Goal: Task Accomplishment & Management: Use online tool/utility

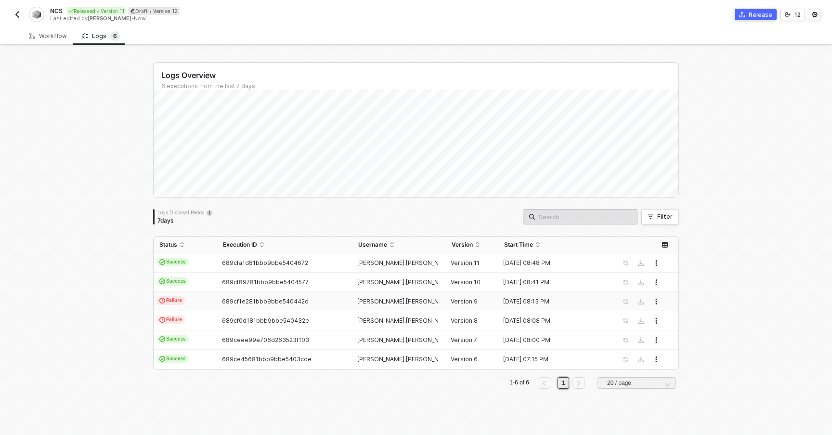
click at [20, 19] on button "button" at bounding box center [18, 15] width 12 height 12
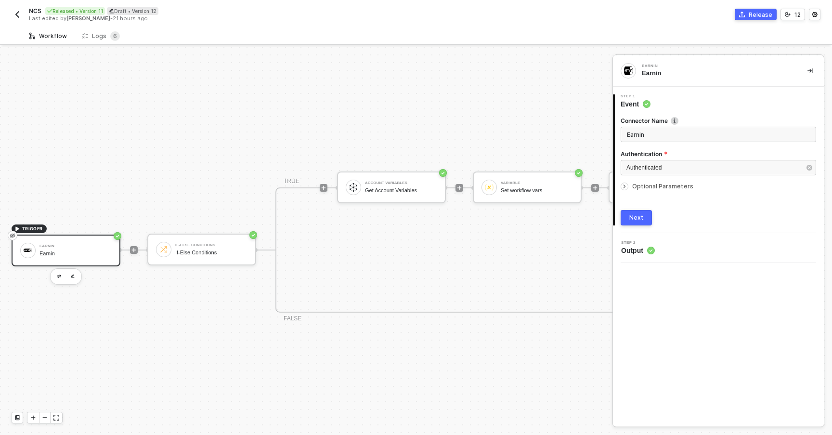
scroll to position [18, 0]
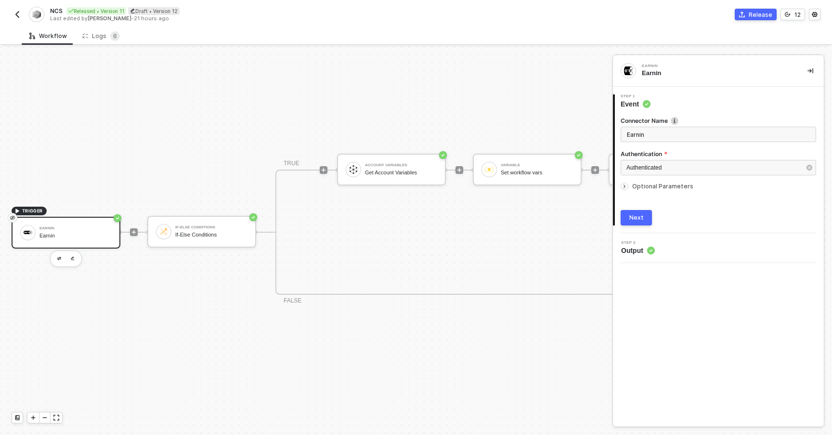
click at [20, 16] on img "button" at bounding box center [17, 15] width 8 height 8
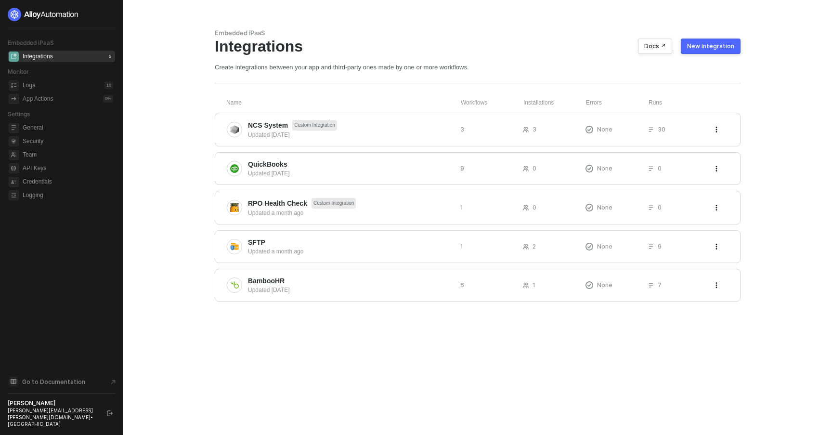
click at [709, 48] on div "New Integration" at bounding box center [710, 46] width 47 height 8
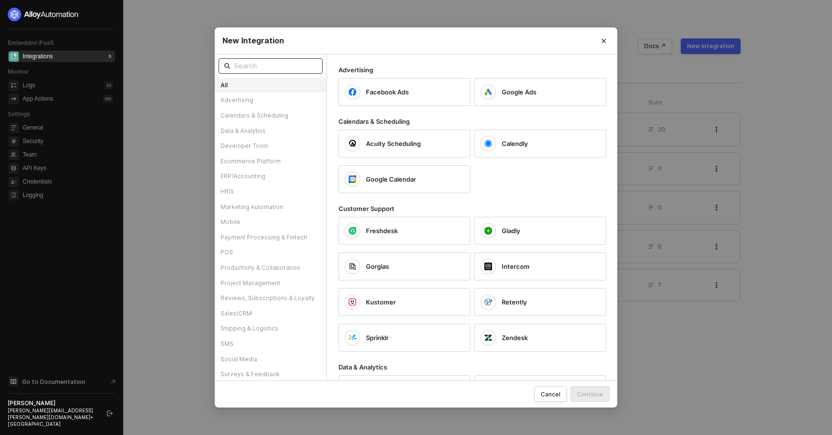
click at [262, 68] on input "text" at bounding box center [275, 66] width 83 height 11
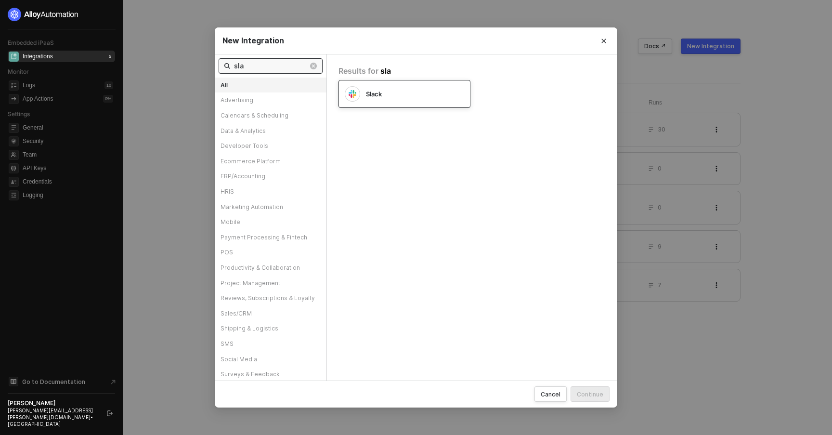
type input "sla"
click at [387, 102] on div "Slack" at bounding box center [405, 94] width 132 height 28
click at [589, 398] on button "Continue" at bounding box center [590, 393] width 39 height 15
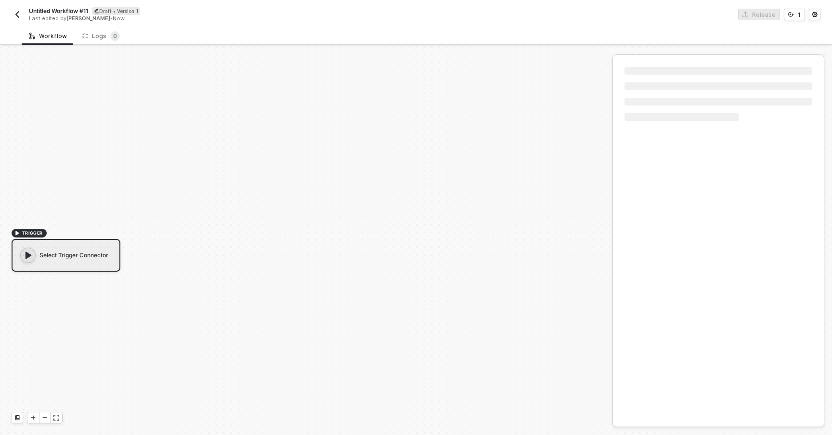
scroll to position [18, 0]
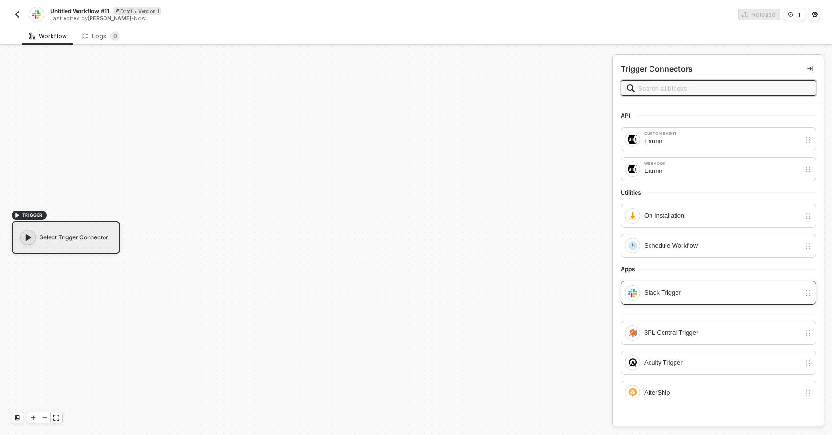
click at [668, 290] on div "Slack Trigger" at bounding box center [722, 293] width 157 height 11
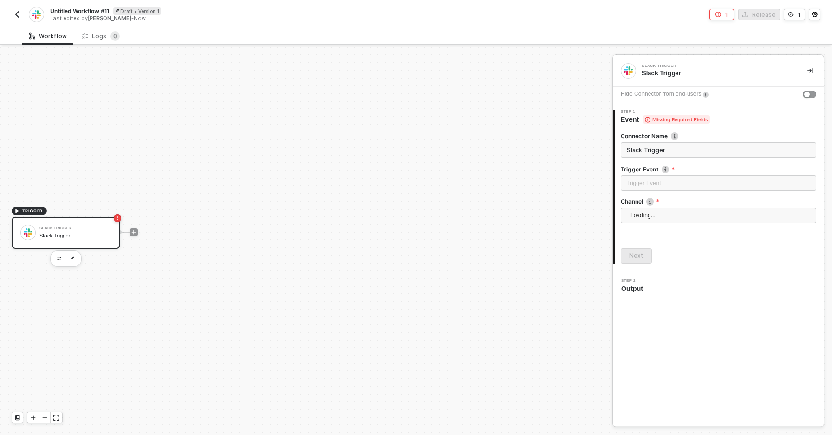
click at [66, 236] on div "Slack Trigger" at bounding box center [75, 236] width 72 height 6
click at [638, 185] on input "search" at bounding box center [719, 183] width 184 height 14
click at [646, 200] on div "Message posted" at bounding box center [719, 202] width 180 height 11
type input "Trigger workflow when message posted"
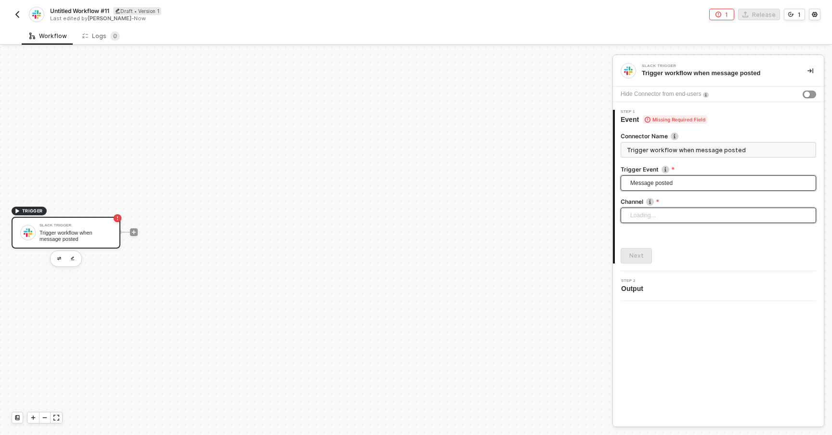
click at [648, 213] on div "Loading..." at bounding box center [719, 215] width 196 height 15
click at [636, 216] on input "search" at bounding box center [719, 215] width 184 height 14
click at [744, 125] on div "Connector Name Trigger workflow when message posted Trigger Event Message poste…" at bounding box center [719, 193] width 196 height 139
click at [643, 216] on div "Search" at bounding box center [719, 215] width 196 height 15
type input "test"
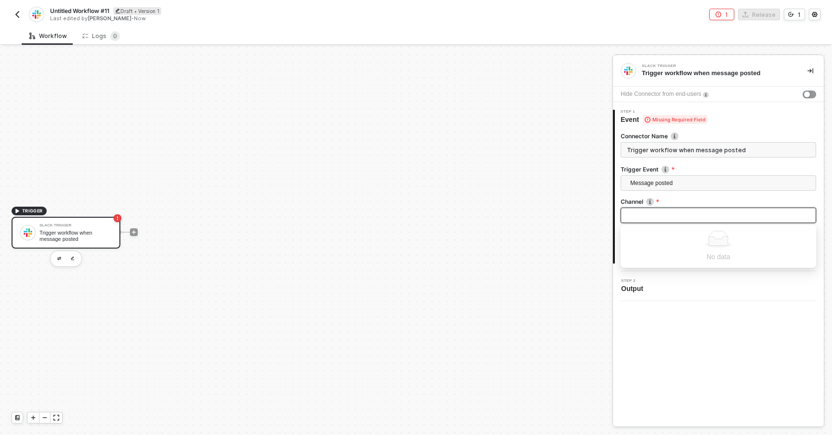
click at [658, 331] on div "Slack Trigger Trigger workflow when message posted Hide Connector from end-user…" at bounding box center [718, 240] width 211 height 371
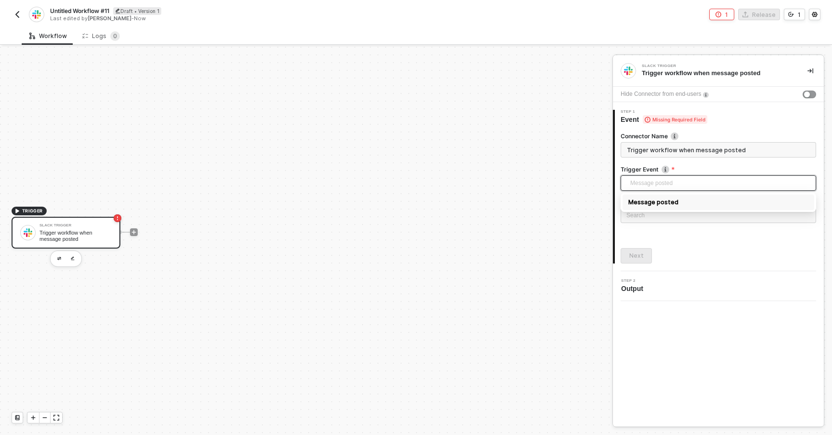
click at [642, 177] on span "Message posted" at bounding box center [720, 183] width 180 height 14
click at [697, 155] on input "Trigger workflow when message posted" at bounding box center [719, 149] width 196 height 15
click at [645, 225] on div "Search No data" at bounding box center [719, 217] width 196 height 18
click at [646, 220] on div "Search" at bounding box center [719, 215] width 196 height 15
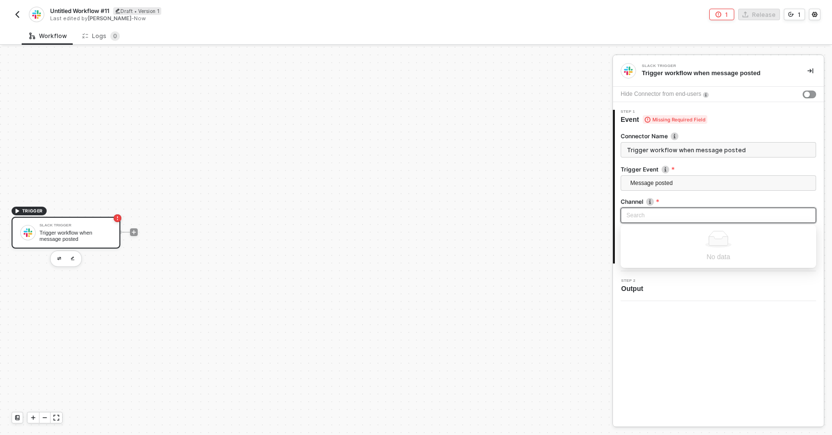
click at [646, 216] on input "search" at bounding box center [719, 215] width 184 height 14
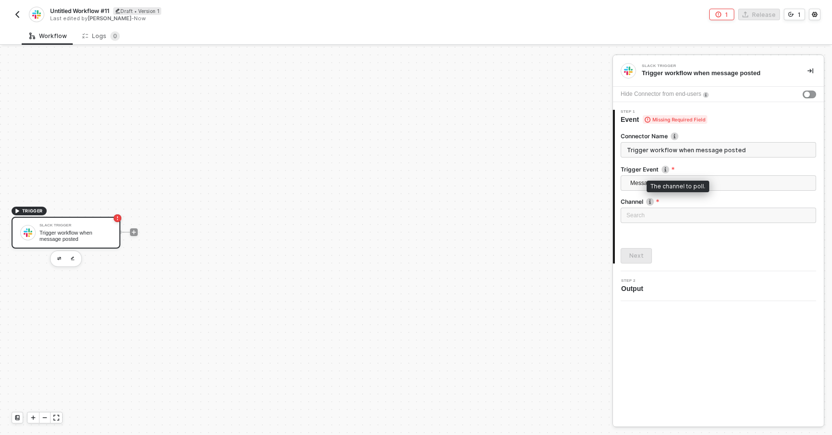
click at [652, 204] on img at bounding box center [650, 202] width 8 height 8
click at [813, 73] on icon "icon-collapse-right" at bounding box center [811, 70] width 6 height 5
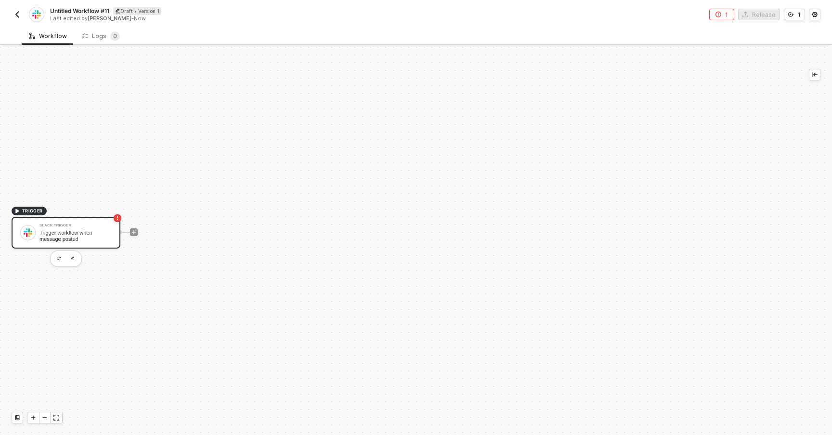
click at [109, 233] on div "Trigger workflow when message posted" at bounding box center [75, 236] width 72 height 12
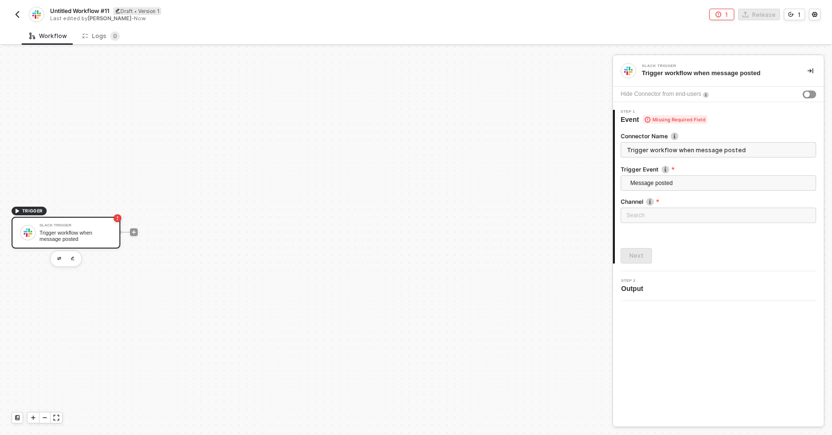
click at [71, 264] on div at bounding box center [66, 258] width 32 height 16
click at [82, 241] on div "Trigger workflow when message posted" at bounding box center [75, 236] width 72 height 12
click at [814, 72] on button "button" at bounding box center [811, 71] width 12 height 12
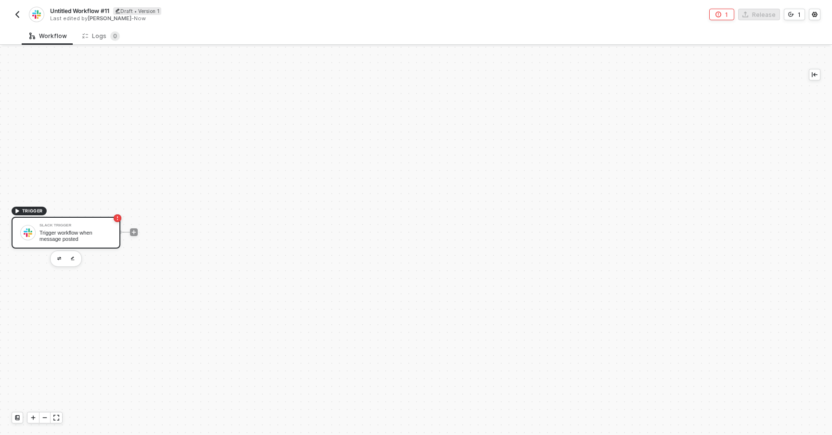
click at [721, 13] on icon "icon-error-page" at bounding box center [719, 15] width 6 height 6
click at [157, 143] on div "TRIGGER Slack Trigger Trigger workflow when message posted" at bounding box center [396, 232] width 793 height 406
click at [20, 13] on img "button" at bounding box center [17, 15] width 8 height 8
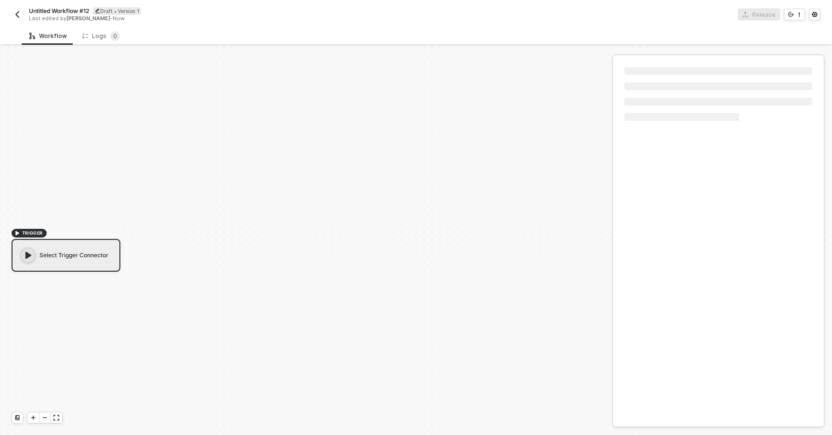
scroll to position [18, 0]
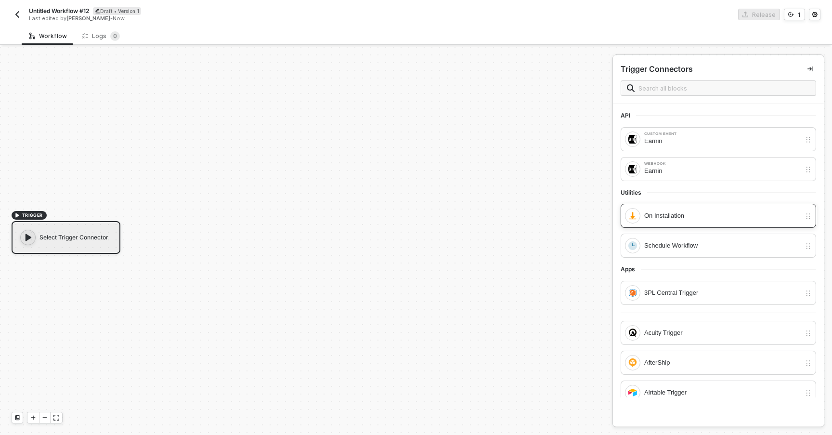
click at [690, 218] on div "On Installation" at bounding box center [722, 215] width 157 height 11
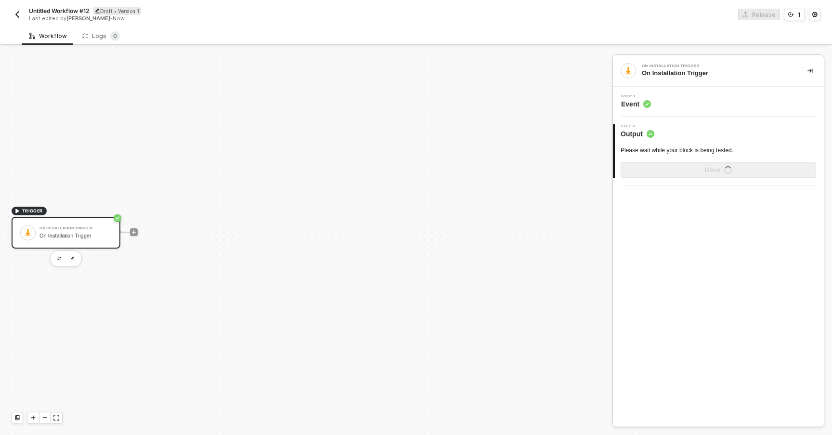
click at [78, 239] on div "On Installation Trigger On Installation Trigger" at bounding box center [75, 232] width 72 height 18
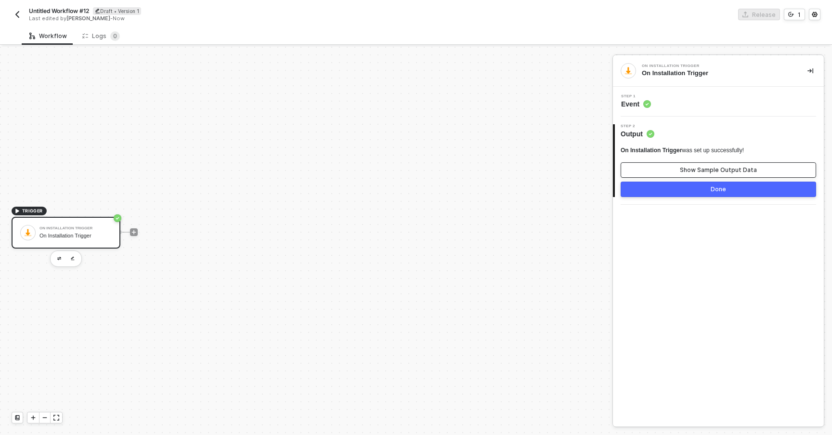
click at [693, 170] on div "Show Sample Output Data" at bounding box center [718, 170] width 77 height 8
click at [680, 108] on div "Step 1 Event" at bounding box center [718, 102] width 211 height 30
click at [692, 106] on div "Step 1 Event" at bounding box center [720, 101] width 209 height 14
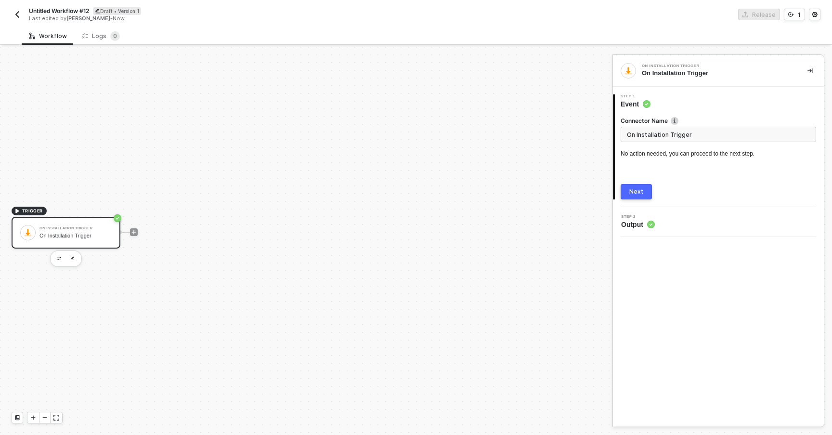
click at [639, 186] on button "Next" at bounding box center [636, 191] width 31 height 15
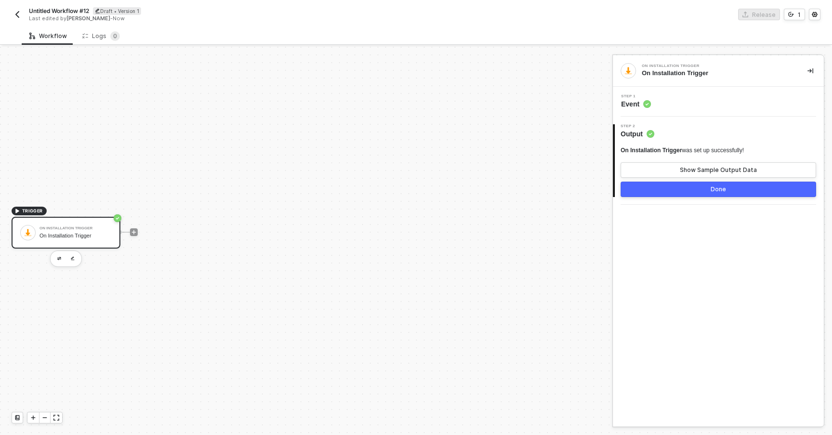
click at [668, 188] on button "Done" at bounding box center [719, 189] width 196 height 15
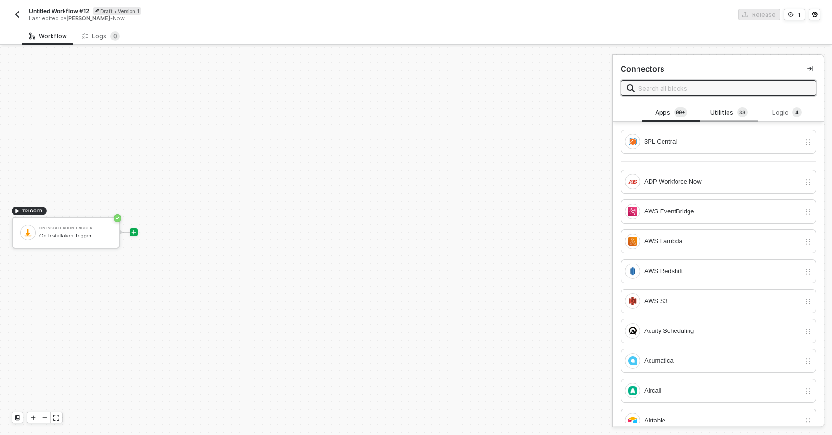
click at [728, 115] on div "Utilities 3 3" at bounding box center [729, 112] width 42 height 11
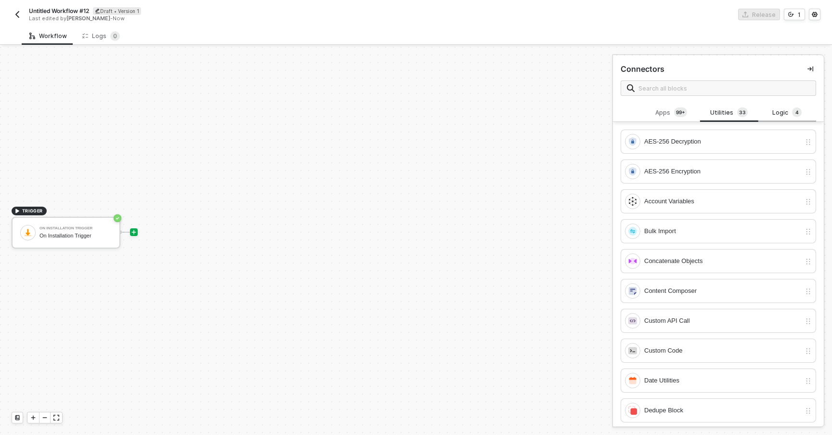
click at [770, 116] on div "Logic 4" at bounding box center [787, 112] width 42 height 11
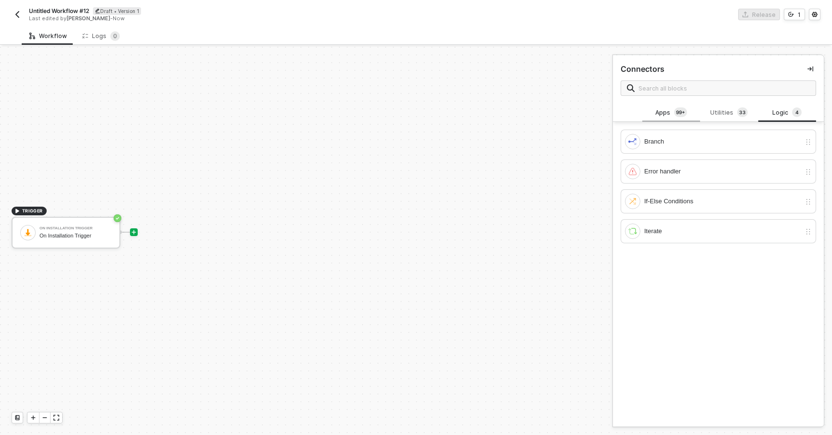
click at [660, 113] on div "Apps 99+" at bounding box center [671, 112] width 42 height 11
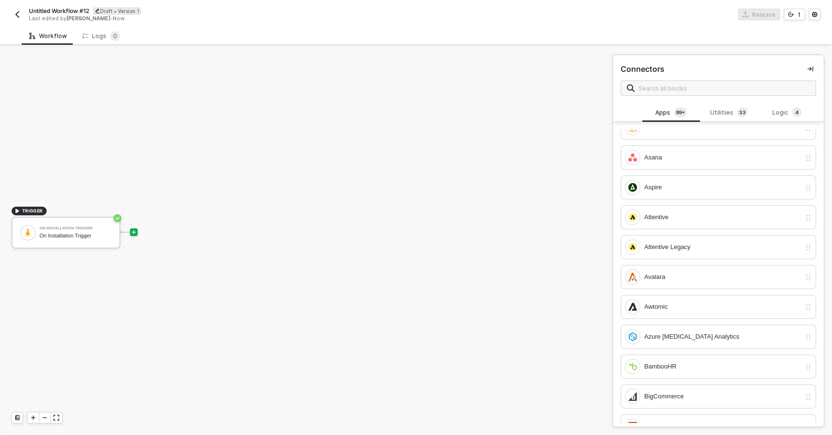
scroll to position [384, 0]
click at [685, 90] on input "text" at bounding box center [724, 88] width 171 height 11
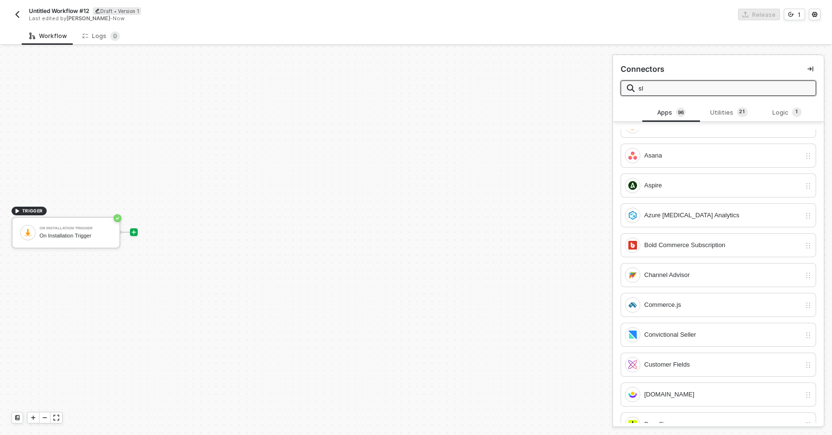
scroll to position [0, 0]
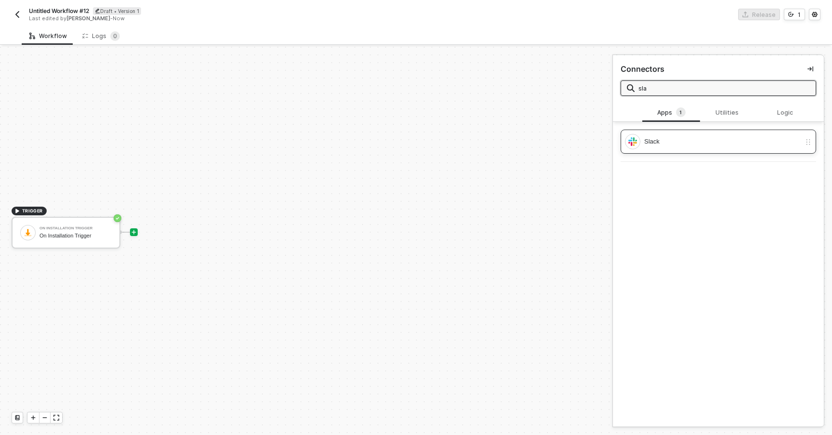
type input "sla"
click at [681, 138] on div "Slack" at bounding box center [722, 141] width 157 height 11
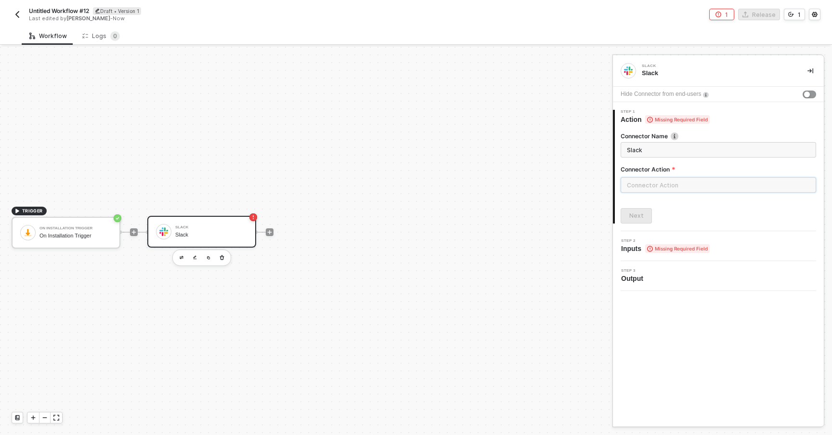
click at [689, 183] on input "text" at bounding box center [719, 184] width 196 height 15
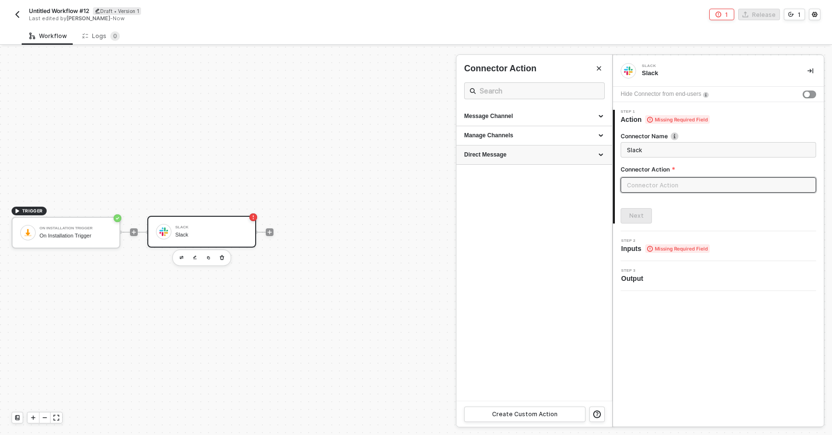
click at [512, 162] on div "Direct Message" at bounding box center [535, 154] width 156 height 19
click at [499, 176] on div "Post" at bounding box center [534, 173] width 140 height 8
type input "Post a message to another user"
type input "Direct Message - Post"
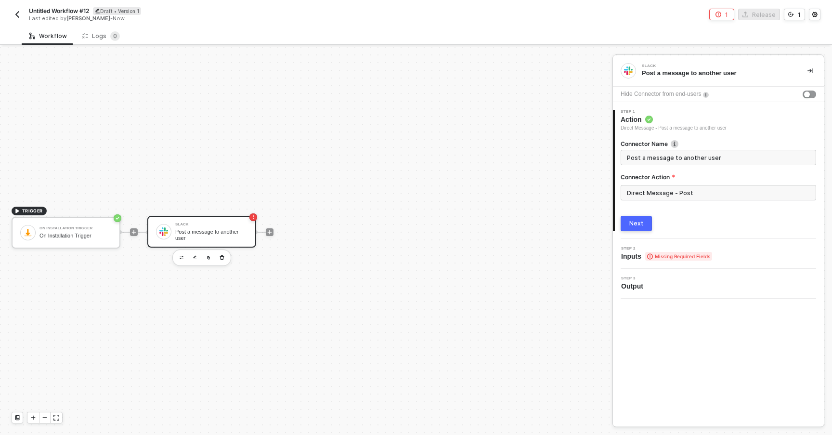
click at [639, 222] on div "Next" at bounding box center [637, 224] width 14 height 8
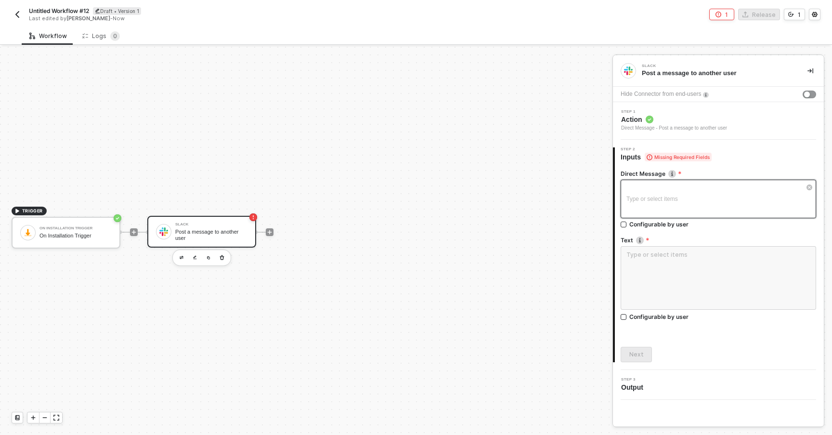
click at [665, 208] on div "Type or select items ﻿" at bounding box center [719, 199] width 196 height 39
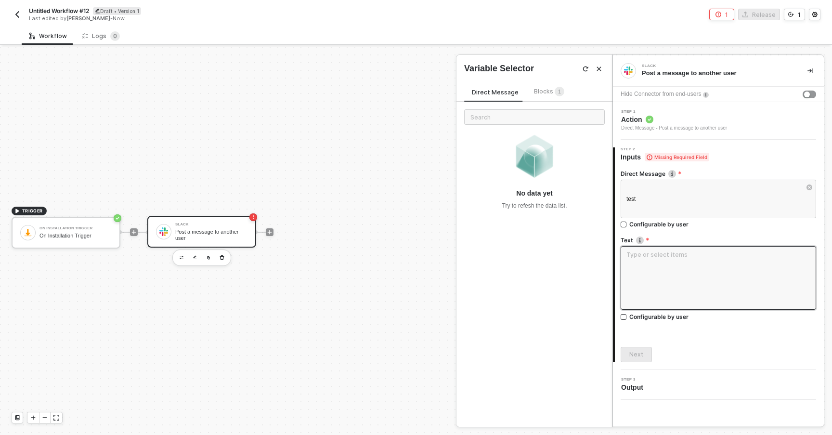
click at [672, 308] on textarea at bounding box center [719, 278] width 196 height 64
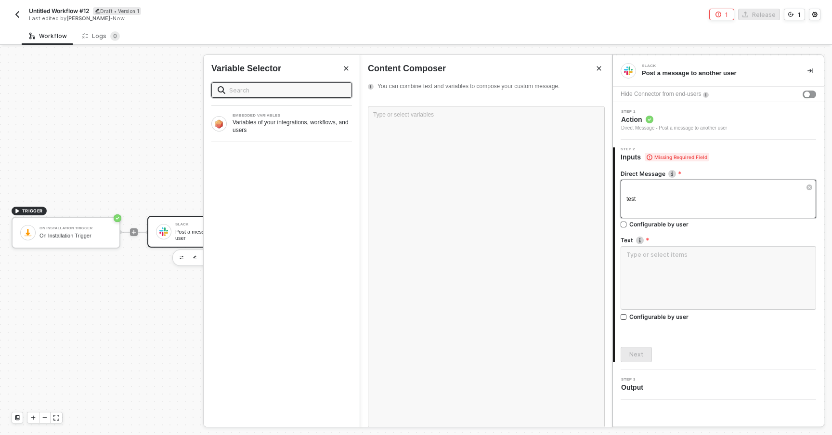
click at [649, 205] on div "test" at bounding box center [719, 199] width 196 height 39
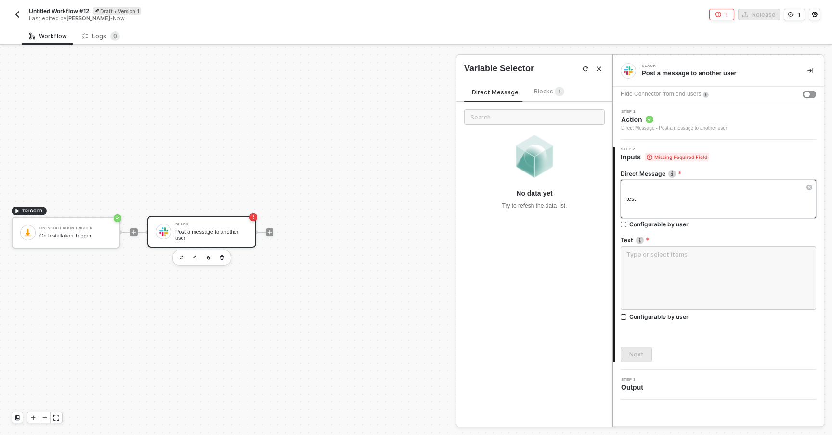
click at [665, 207] on div "test" at bounding box center [719, 199] width 196 height 39
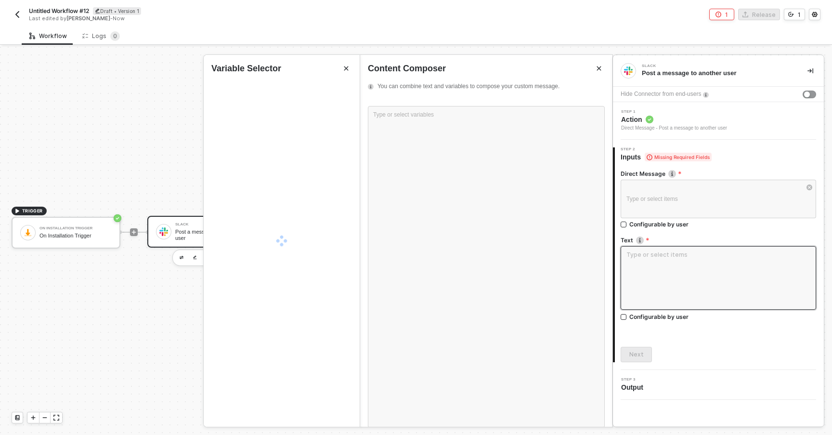
click at [630, 269] on textarea at bounding box center [719, 278] width 196 height 64
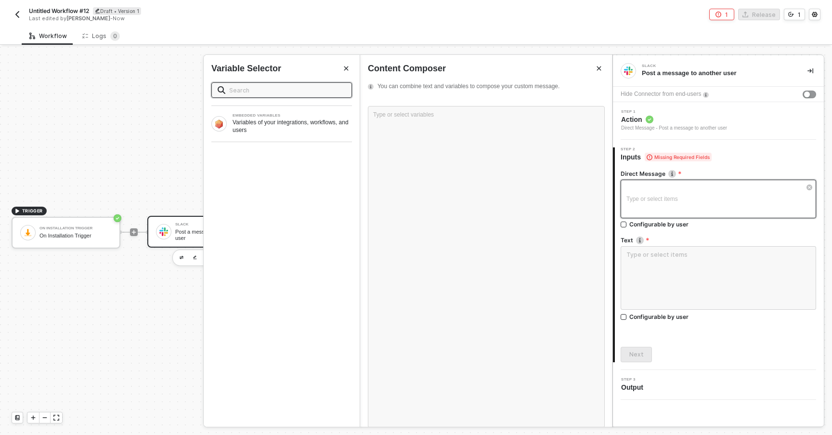
click at [649, 198] on div "Type or select items ﻿" at bounding box center [714, 199] width 174 height 9
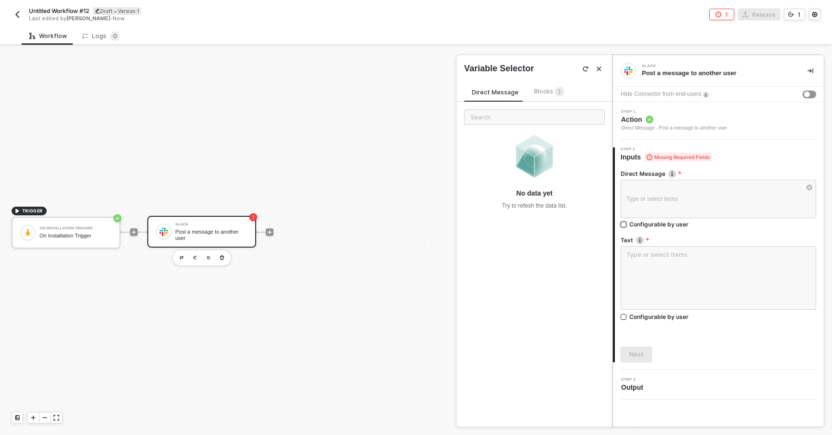
click at [628, 223] on span "Configurable by user" at bounding box center [658, 224] width 62 height 8
click at [628, 223] on input "Configurable by user" at bounding box center [624, 225] width 7 height 7
checkbox input "true"
click at [625, 314] on input "Configurable by user" at bounding box center [624, 317] width 7 height 7
checkbox input "true"
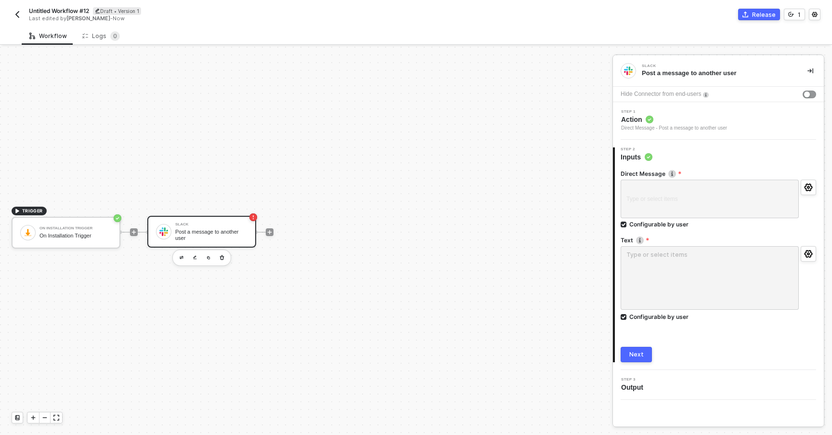
click at [645, 352] on button "Next" at bounding box center [636, 354] width 31 height 15
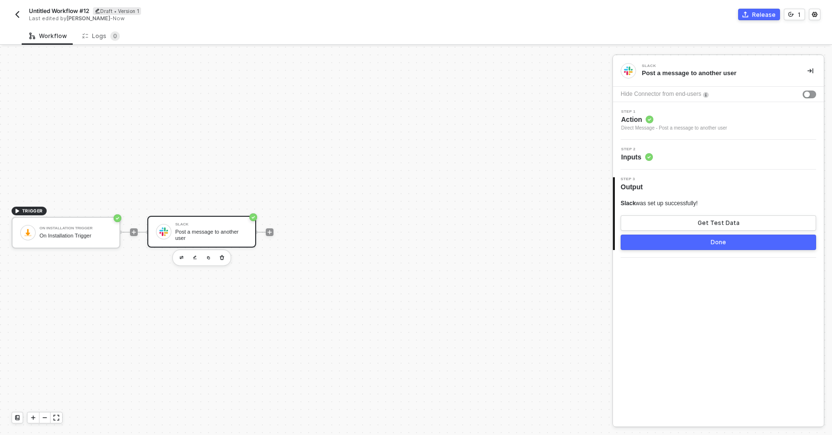
click at [655, 249] on button "Done" at bounding box center [719, 242] width 196 height 15
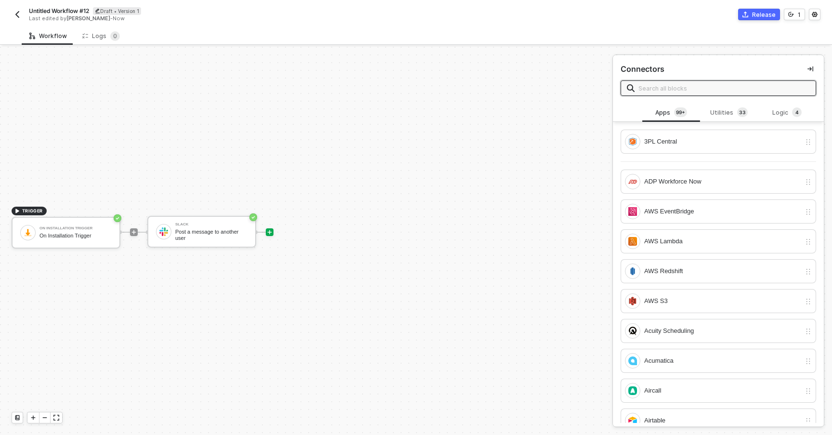
click at [761, 17] on div "Release" at bounding box center [764, 15] width 24 height 8
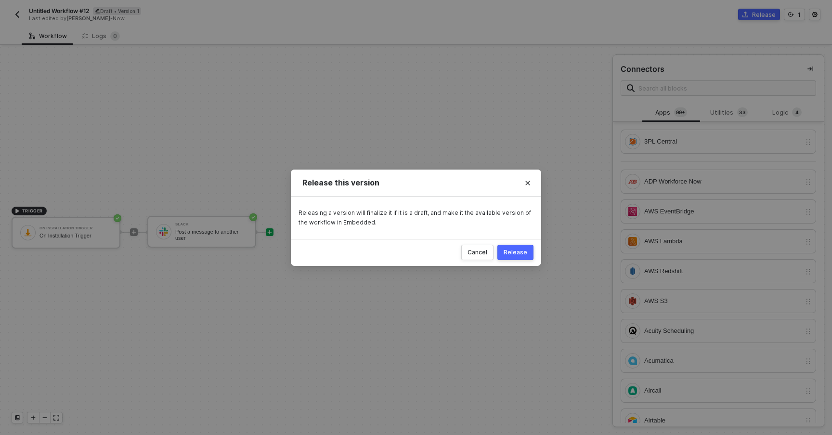
click at [516, 260] on div "Cancel Release" at bounding box center [416, 252] width 250 height 27
click at [517, 257] on button "Release" at bounding box center [516, 252] width 36 height 15
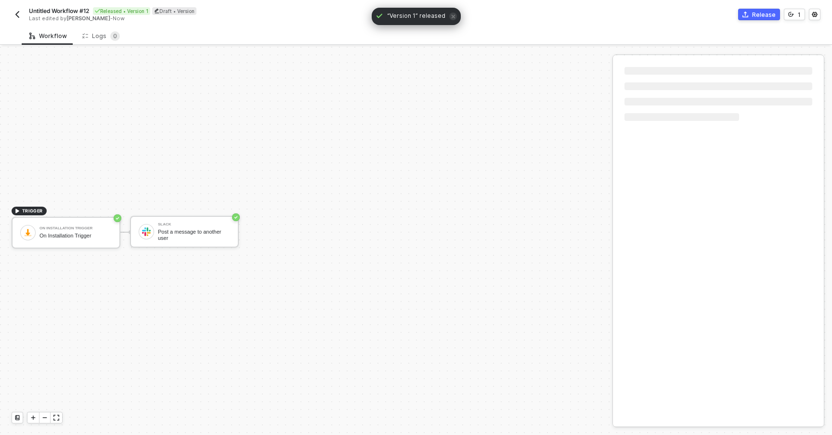
click at [21, 11] on img "button" at bounding box center [17, 15] width 8 height 8
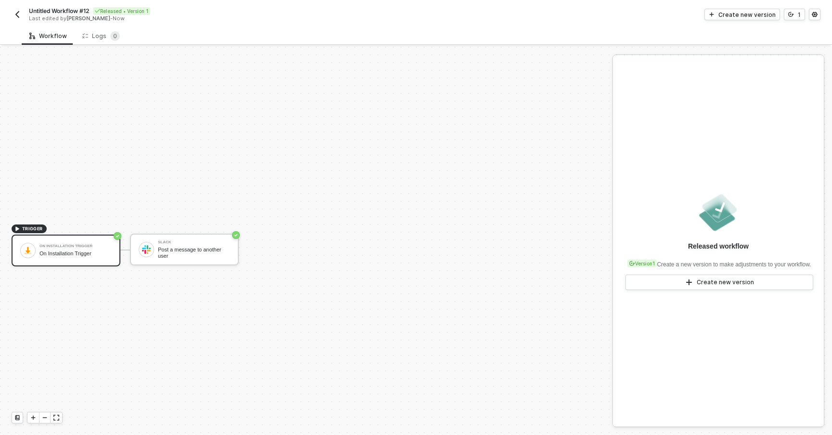
scroll to position [18, 0]
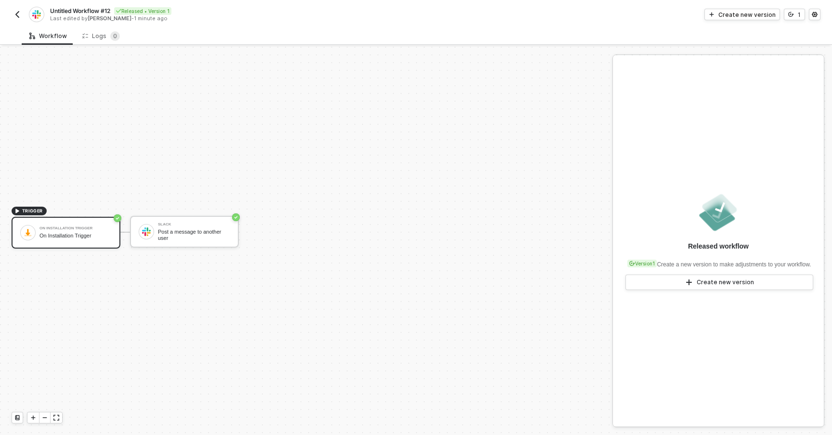
click at [20, 20] on button "button" at bounding box center [18, 15] width 12 height 12
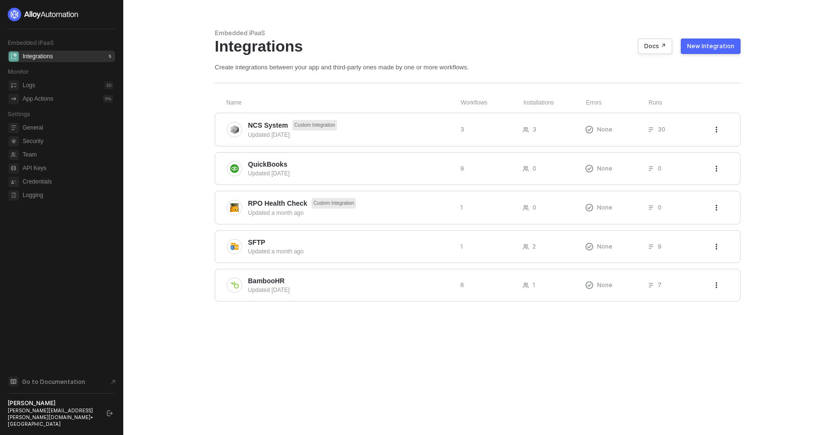
click at [698, 48] on div "New Integration" at bounding box center [710, 46] width 47 height 8
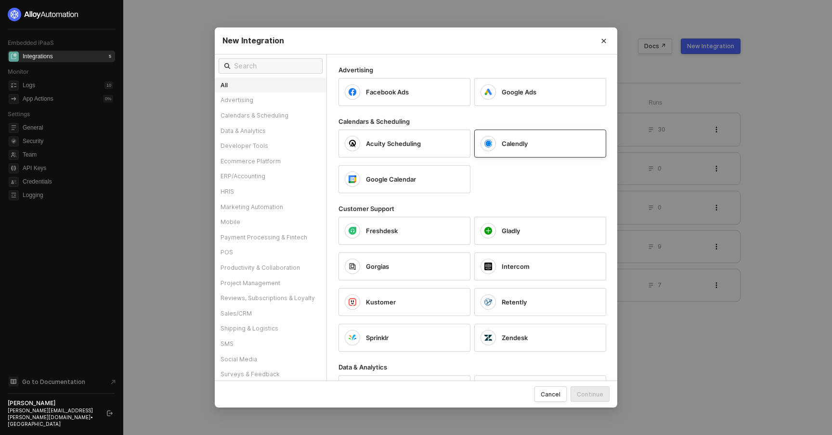
click at [512, 106] on div "Calendly" at bounding box center [540, 92] width 132 height 28
click at [587, 393] on div "Continue" at bounding box center [590, 394] width 26 height 8
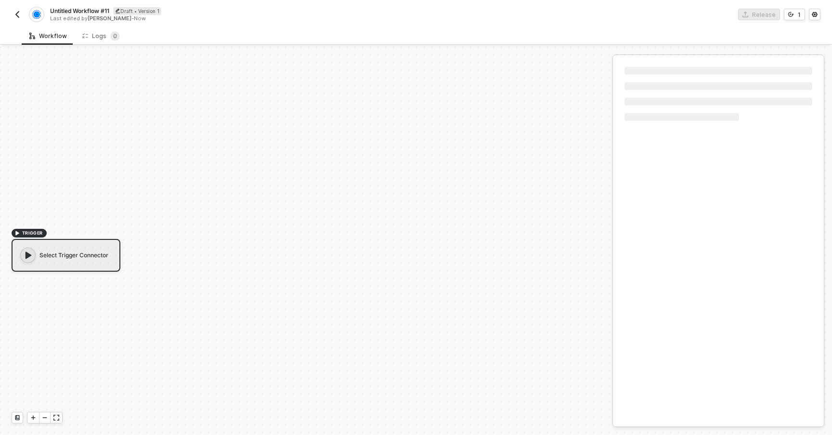
scroll to position [18, 0]
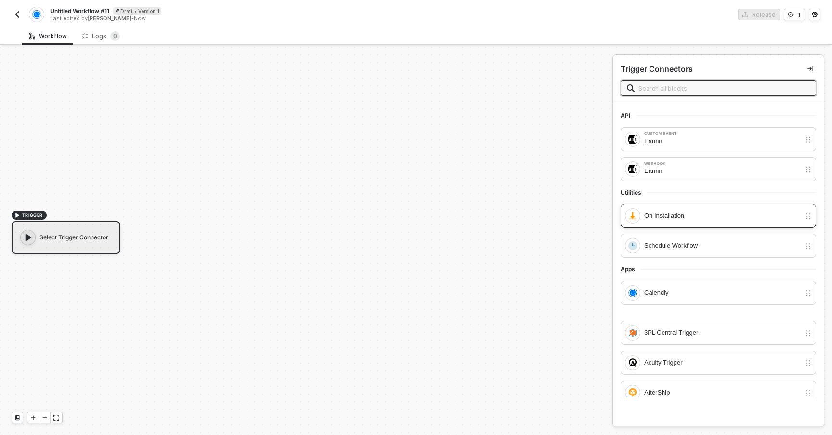
click at [675, 217] on div "On Installation" at bounding box center [722, 215] width 157 height 11
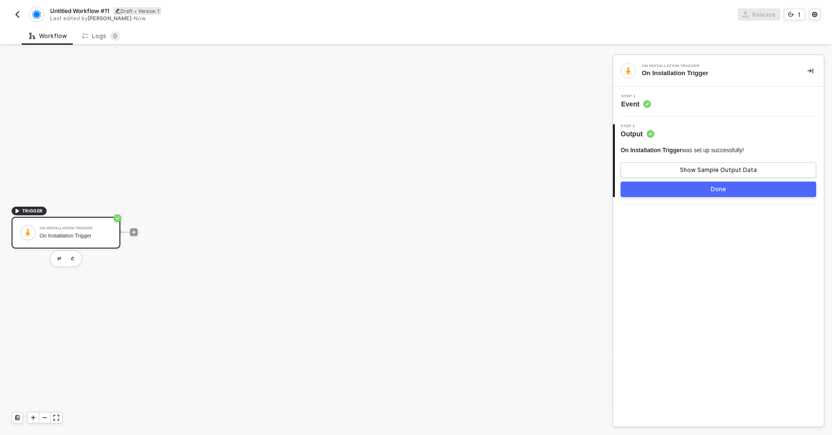
click at [663, 187] on button "Done" at bounding box center [719, 189] width 196 height 15
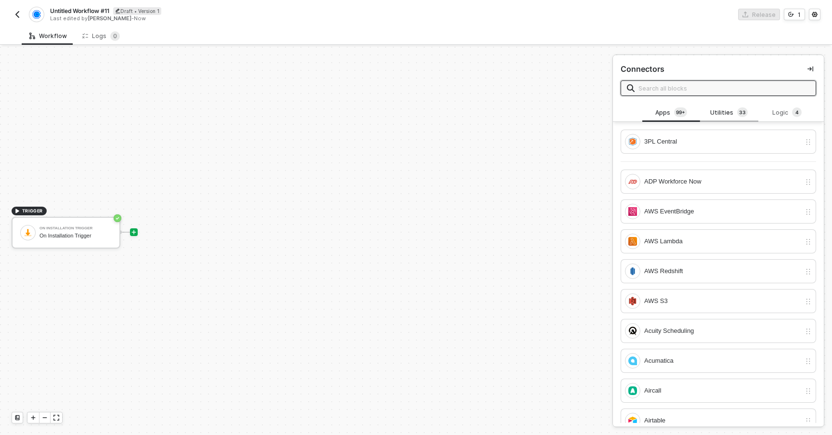
click at [725, 113] on div "Utilities 3 3" at bounding box center [729, 112] width 42 height 11
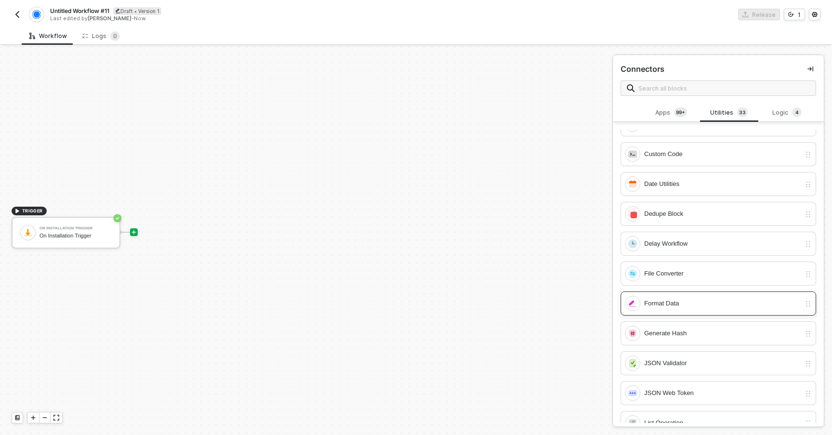
scroll to position [204, 0]
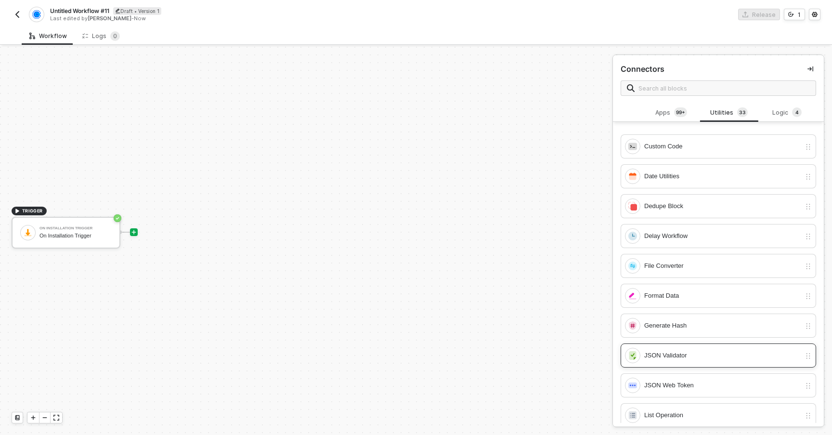
click at [680, 355] on div "JSON Validator" at bounding box center [722, 355] width 157 height 11
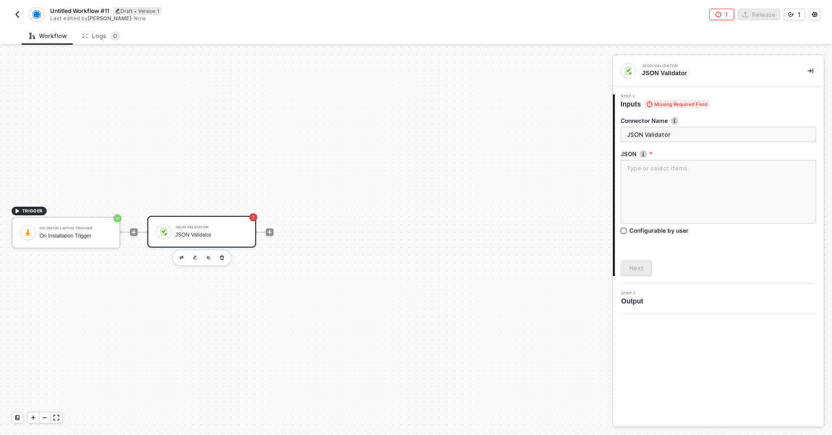
click at [182, 232] on div "JSON Validator" at bounding box center [211, 235] width 72 height 6
click at [648, 181] on textarea at bounding box center [719, 192] width 196 height 64
click at [646, 181] on textarea at bounding box center [719, 192] width 196 height 64
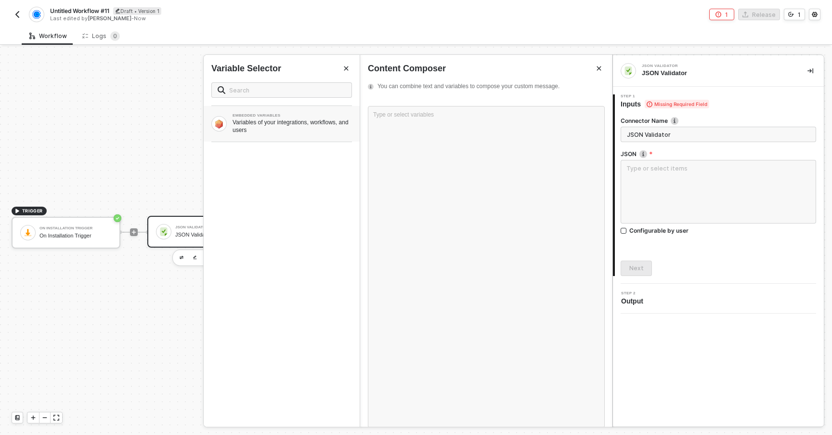
click at [309, 136] on div "EMBEDDED VARIABLES Variables of your integrations, workflows, and users" at bounding box center [282, 124] width 156 height 36
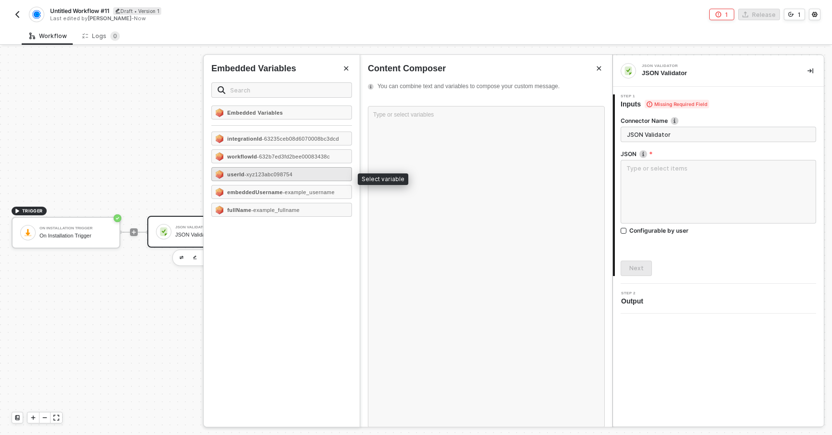
click at [282, 175] on span "- xyz123abc098754" at bounding box center [269, 174] width 48 height 6
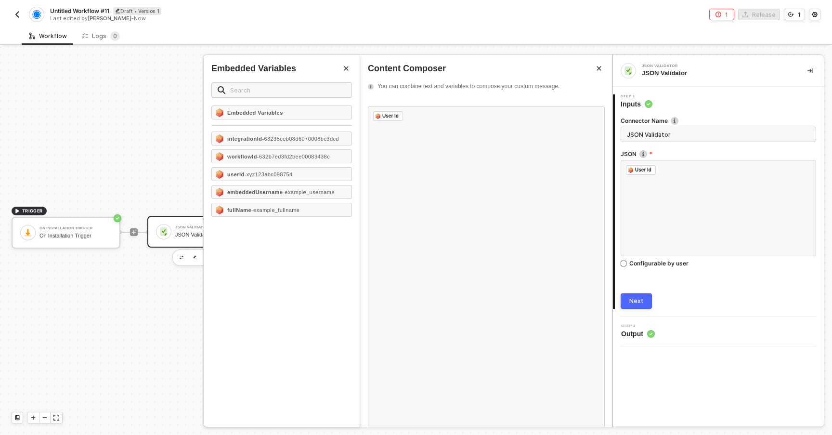
click at [640, 295] on button "Next" at bounding box center [636, 300] width 31 height 15
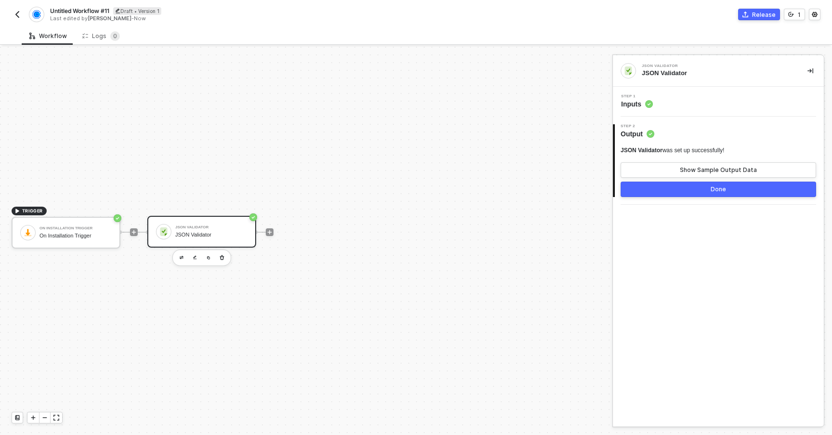
click at [692, 190] on button "Done" at bounding box center [719, 189] width 196 height 15
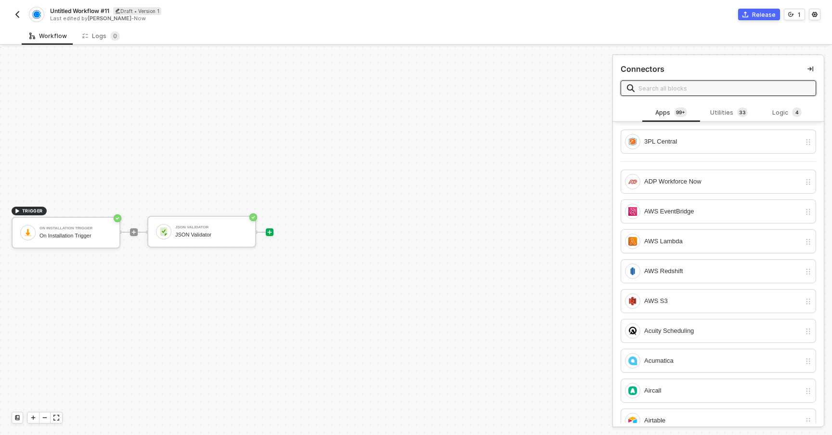
click at [764, 23] on div "Untitled Workflow #11 Draft • Version 1 Last edited by [PERSON_NAME] - Now Rele…" at bounding box center [416, 13] width 809 height 27
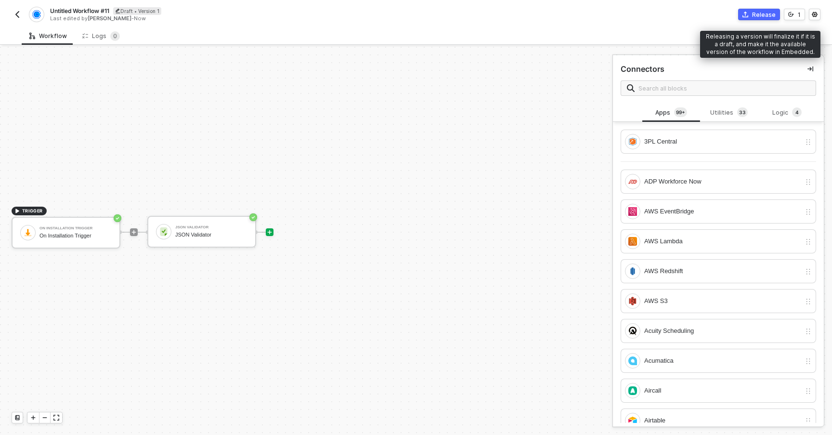
click at [763, 18] on div "Release" at bounding box center [764, 15] width 24 height 8
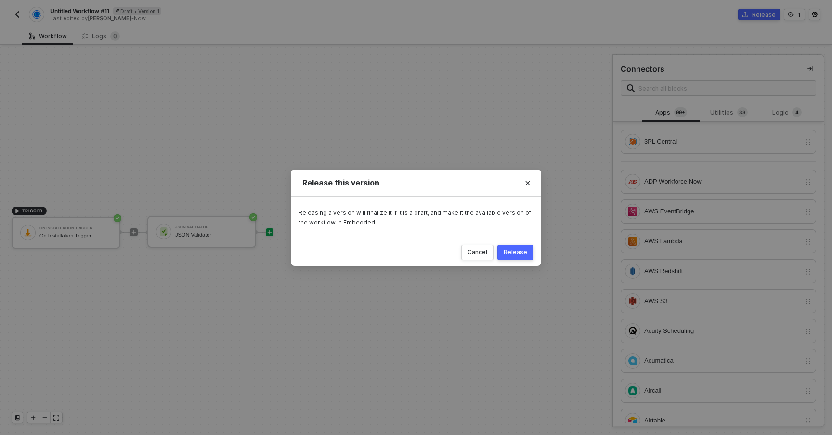
click at [523, 240] on div "Cancel Release" at bounding box center [416, 252] width 250 height 27
click at [523, 259] on button "Release" at bounding box center [516, 252] width 36 height 15
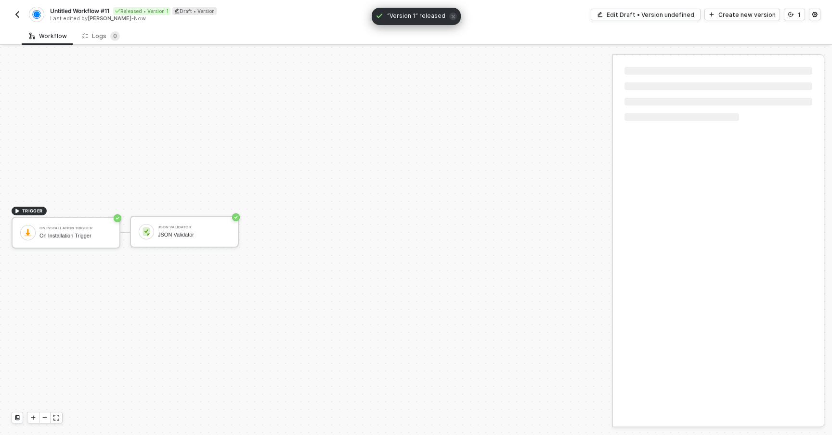
click at [18, 14] on img "button" at bounding box center [17, 15] width 8 height 8
